Goal: Task Accomplishment & Management: Manage account settings

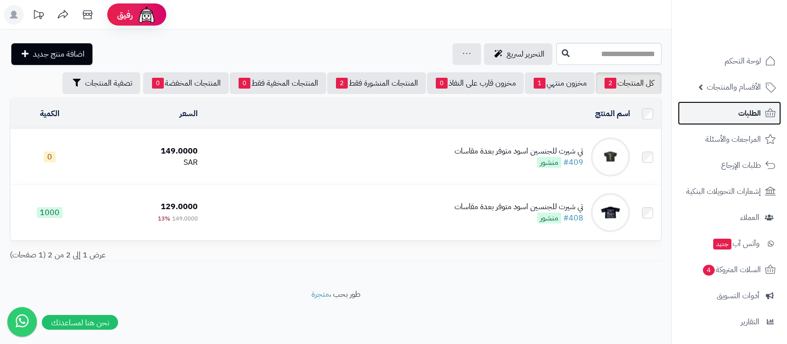
click at [706, 116] on link "الطلبات" at bounding box center [729, 113] width 103 height 24
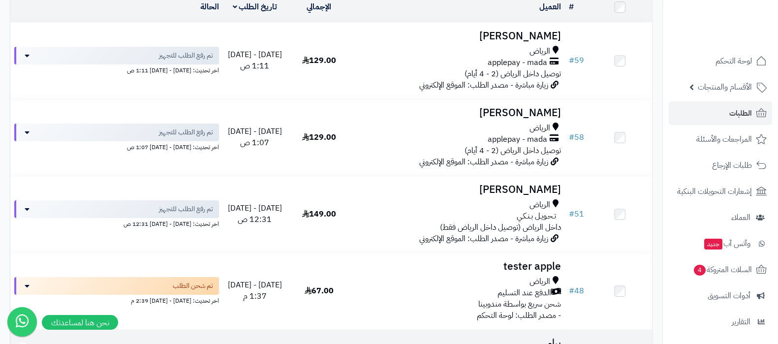
scroll to position [102, 0]
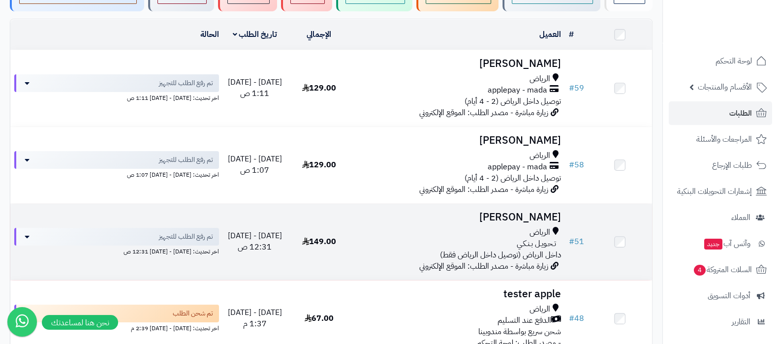
click at [511, 219] on h3 "[PERSON_NAME]" at bounding box center [458, 217] width 206 height 11
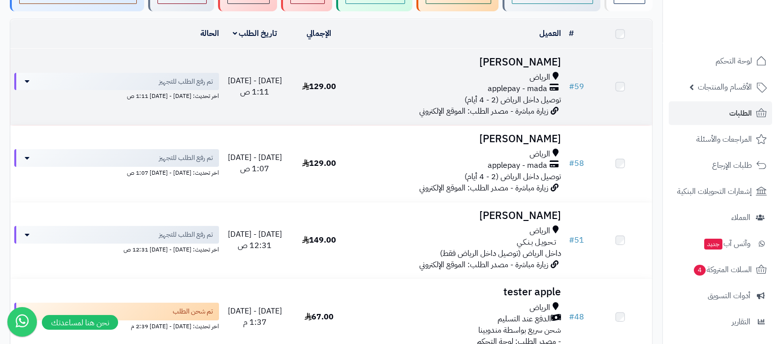
scroll to position [102, 0]
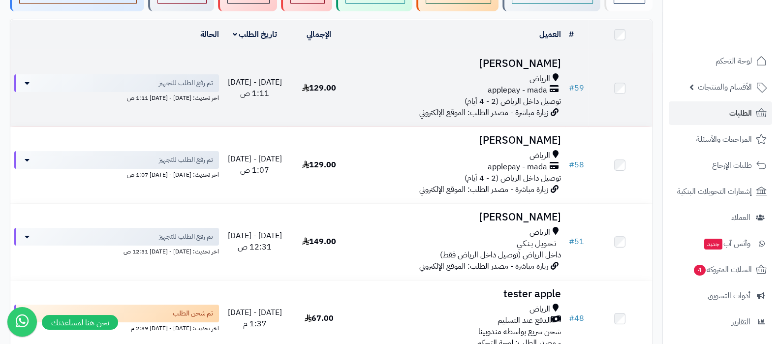
click at [526, 59] on h3 "Yasir Osfur" at bounding box center [458, 63] width 206 height 11
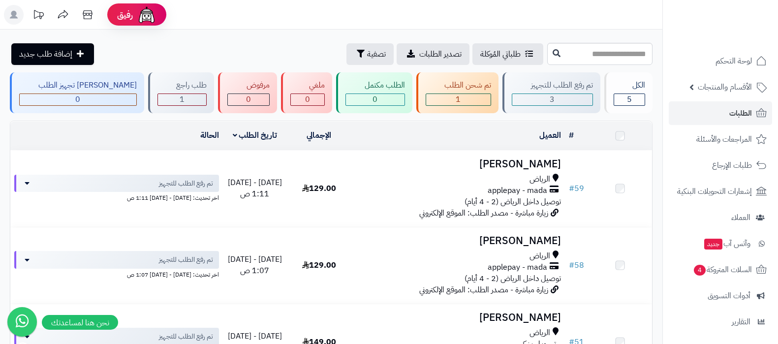
scroll to position [102, 0]
